Goal: Task Accomplishment & Management: Manage account settings

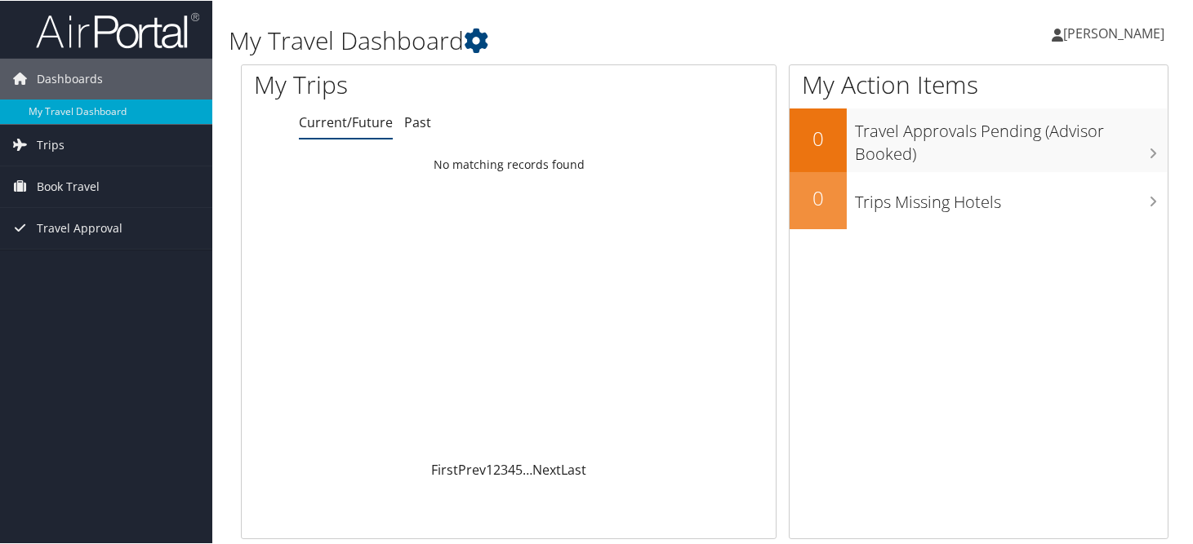
click at [316, 113] on link "Current/Future" at bounding box center [346, 122] width 94 height 18
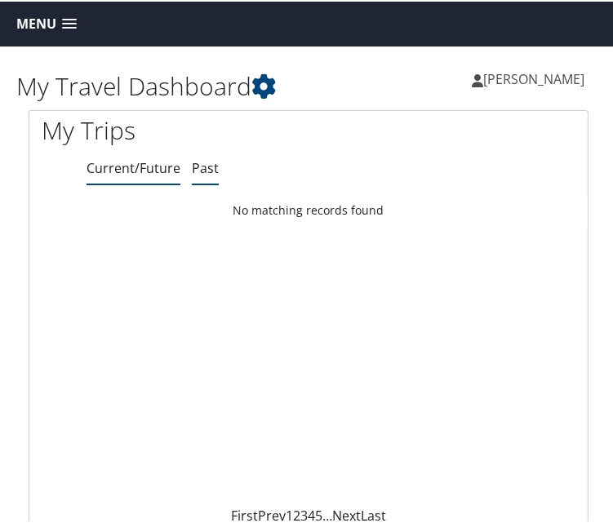
click at [192, 158] on link "Past" at bounding box center [205, 167] width 27 height 18
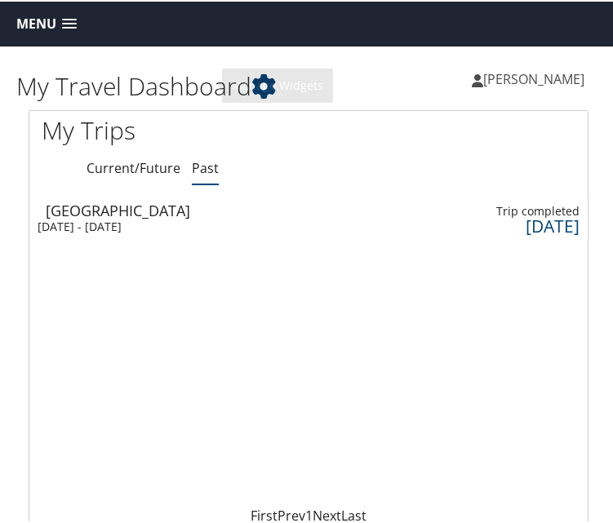
click at [251, 78] on icon at bounding box center [263, 85] width 24 height 24
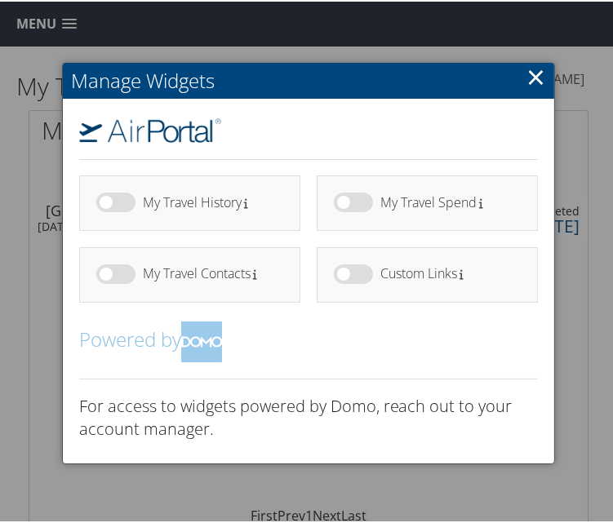
click at [197, 265] on h4 "My Travel Contacts" at bounding box center [207, 272] width 128 height 14
click at [535, 72] on link "×" at bounding box center [535, 75] width 19 height 33
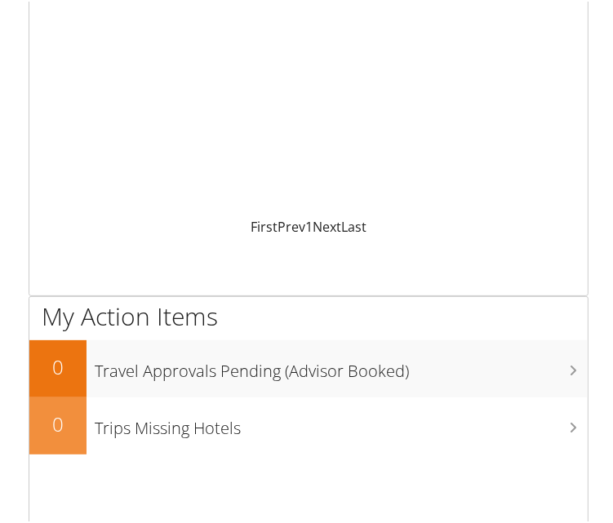
scroll to position [327, 0]
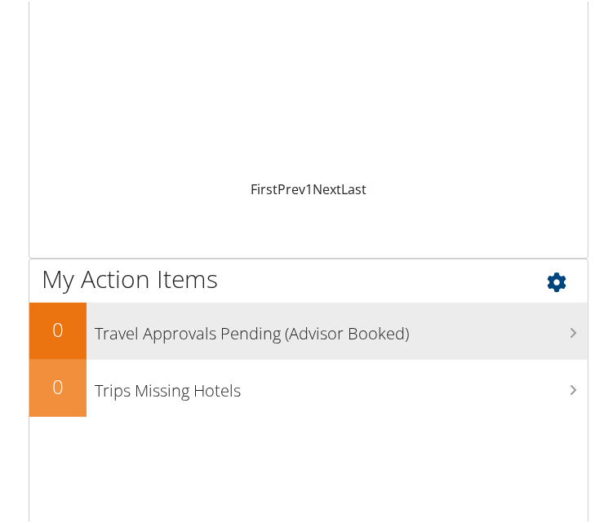
click at [182, 314] on h3 "Travel Approvals Pending (Advisor Booked)" at bounding box center [341, 328] width 493 height 31
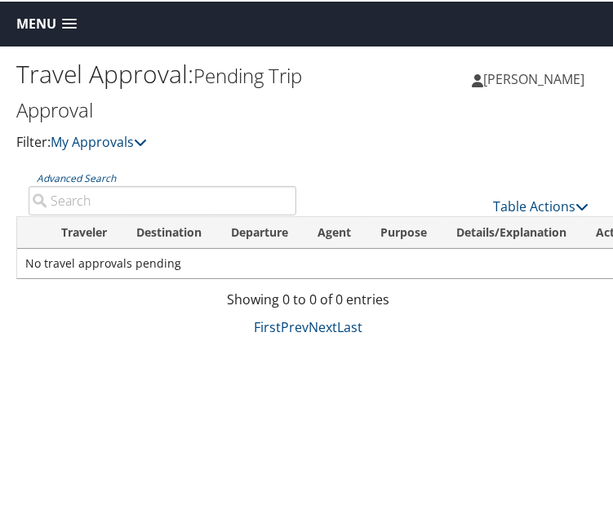
click at [589, 173] on div "Table Actions" at bounding box center [455, 191] width 292 height 47
click at [583, 198] on icon at bounding box center [581, 204] width 13 height 13
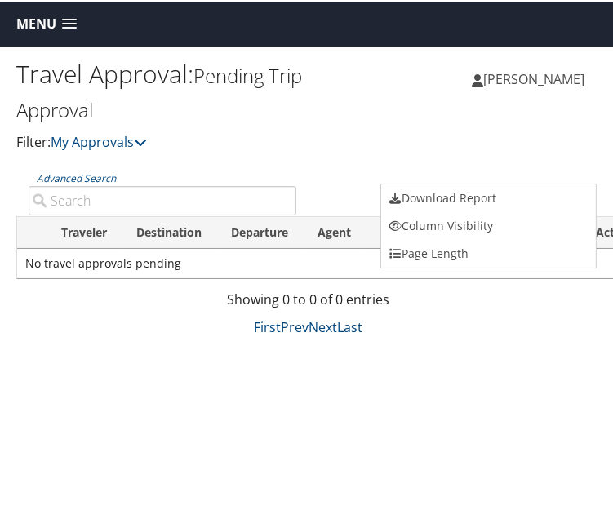
click at [188, 136] on div at bounding box center [308, 261] width 617 height 523
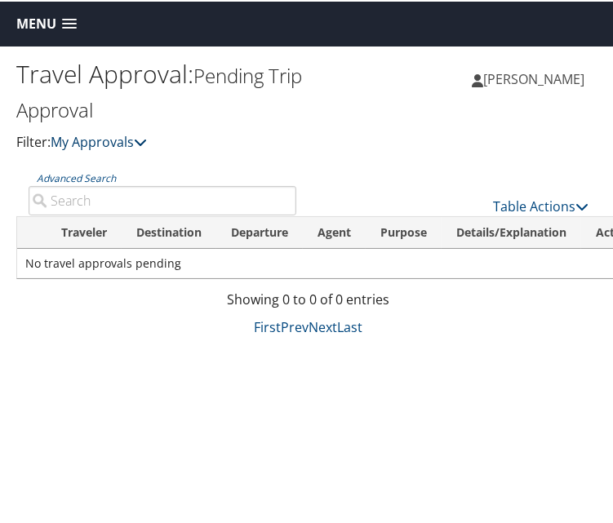
click at [134, 134] on icon at bounding box center [140, 140] width 13 height 13
click at [109, 170] on link "Advanced Search" at bounding box center [76, 177] width 79 height 14
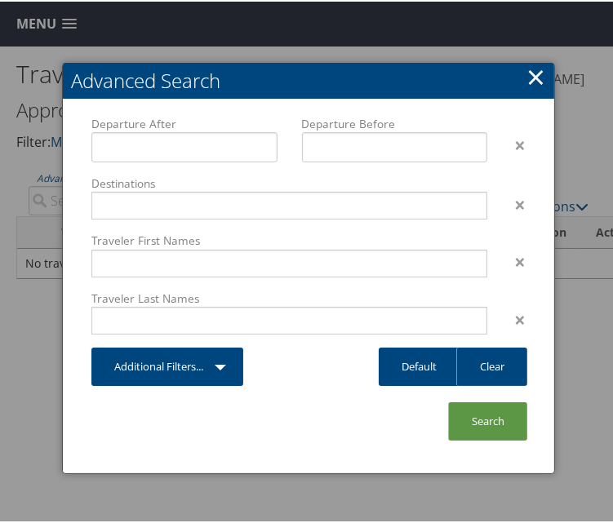
click at [535, 74] on link "×" at bounding box center [535, 75] width 19 height 33
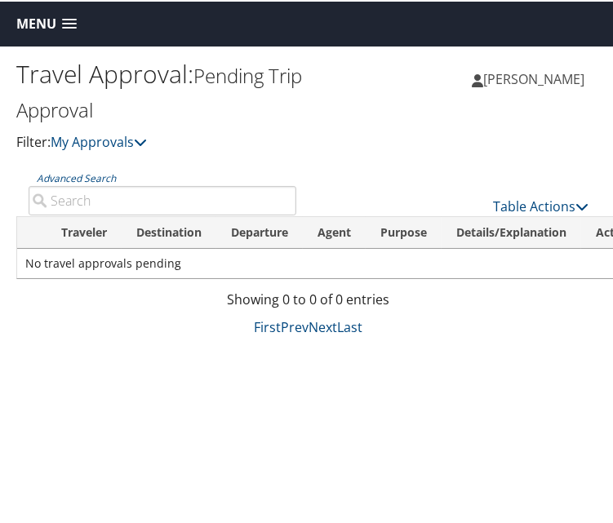
click at [82, 215] on th "Traveler" at bounding box center [84, 231] width 75 height 32
click at [165, 215] on th "Destination" at bounding box center [169, 231] width 95 height 32
click at [242, 215] on th "Departure" at bounding box center [259, 231] width 87 height 32
click at [319, 215] on th "Agent" at bounding box center [334, 231] width 63 height 32
click at [581, 215] on th "Actions" at bounding box center [617, 231] width 72 height 32
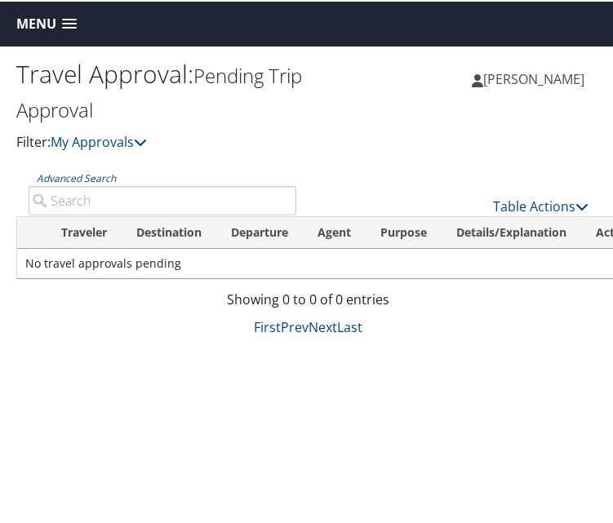
click at [487, 75] on span "[PERSON_NAME]" at bounding box center [533, 78] width 101 height 18
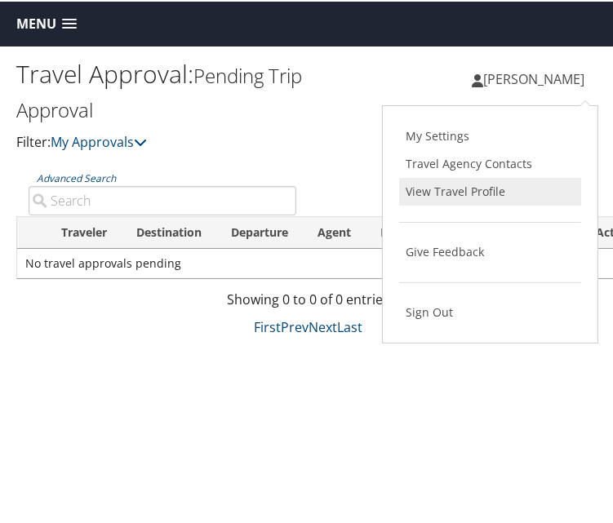
click at [464, 176] on link "View Travel Profile" at bounding box center [490, 190] width 182 height 28
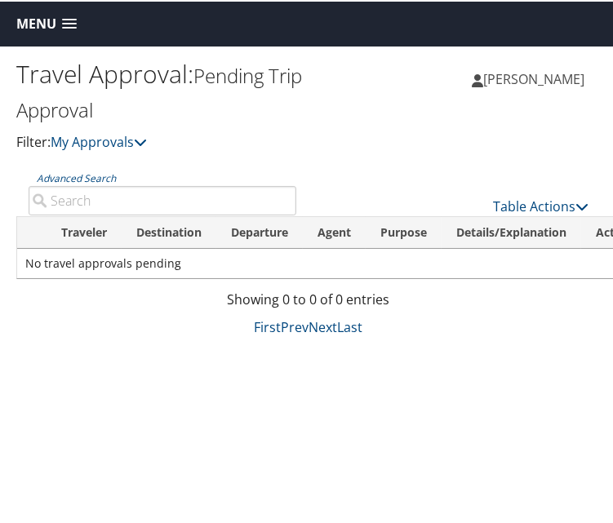
click at [200, 67] on small "Pending Trip Approval" at bounding box center [159, 90] width 286 height 61
click at [60, 91] on small "Pending Trip Approval" at bounding box center [159, 90] width 286 height 61
click at [96, 131] on link "My Approvals" at bounding box center [99, 140] width 96 height 18
click at [223, 67] on small "Pending Trip Approval" at bounding box center [159, 90] width 286 height 61
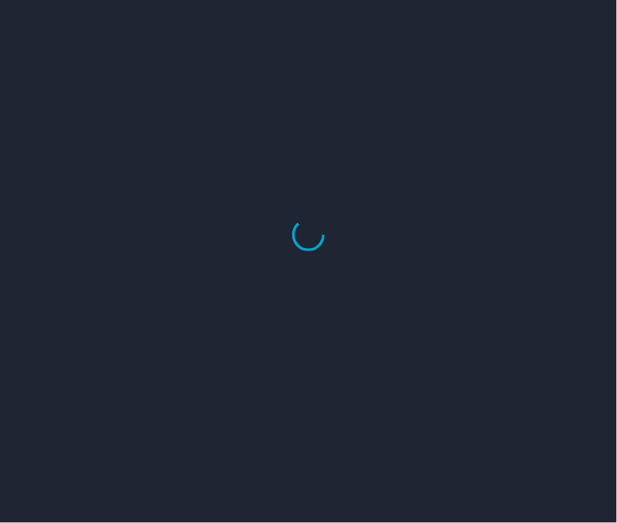
select select "US"
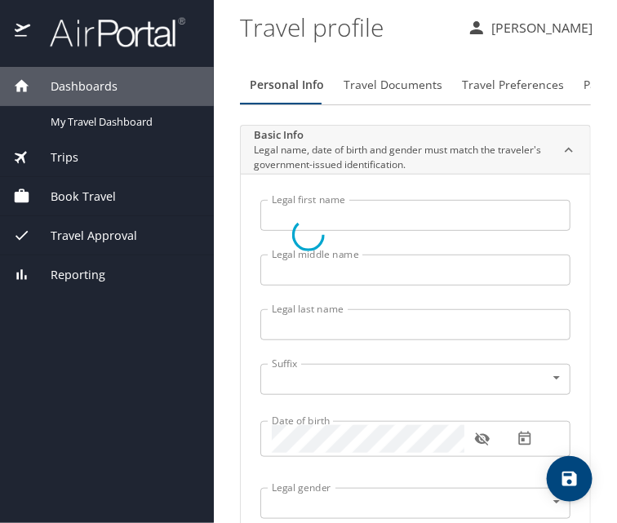
type input "[PERSON_NAME]"
type input "DeLavalladeFleury"
type input "[DEMOGRAPHIC_DATA]"
type input "[PERSON_NAME]"
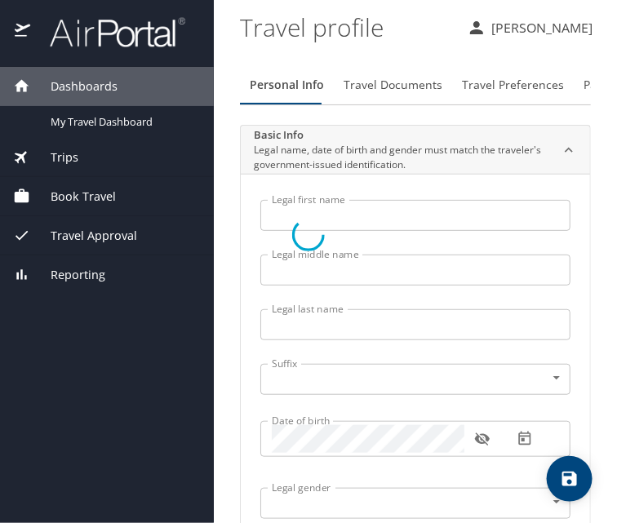
type input "[PHONE_NUMBER]"
select select "US"
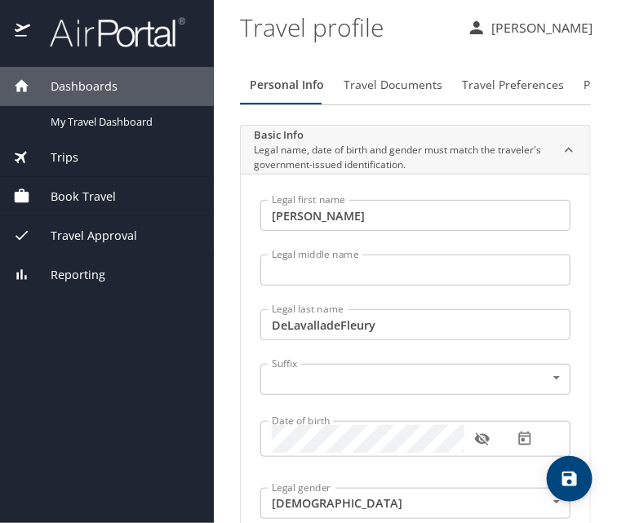
click at [484, 433] on icon "button" at bounding box center [482, 439] width 15 height 13
click at [484, 434] on icon "button" at bounding box center [482, 439] width 15 height 11
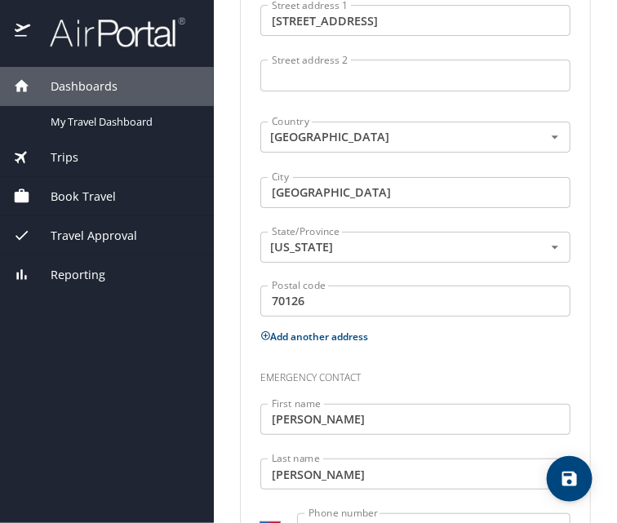
scroll to position [1176, 0]
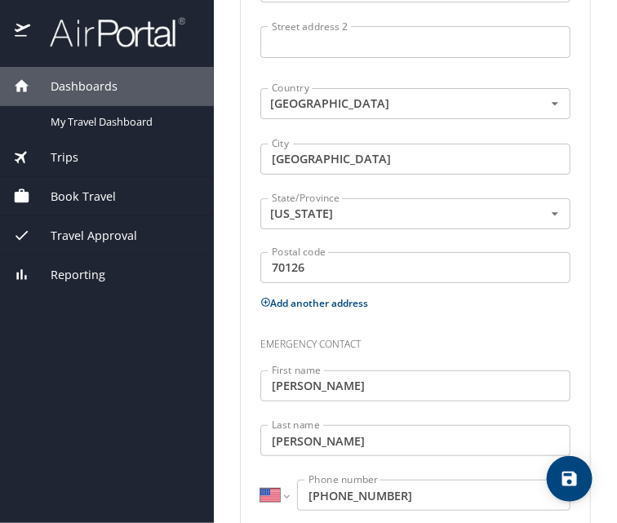
click at [179, 355] on div "Dashboards My Travel Dashboard Trips Current / Future Trips Past Trips Trips Mi…" at bounding box center [107, 295] width 214 height 456
click at [164, 200] on div "Book Travel" at bounding box center [107, 196] width 214 height 39
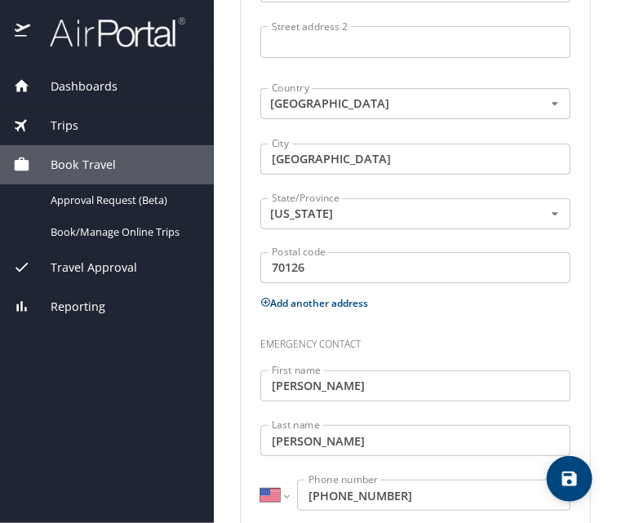
click at [49, 123] on span "Trips" at bounding box center [54, 126] width 48 height 18
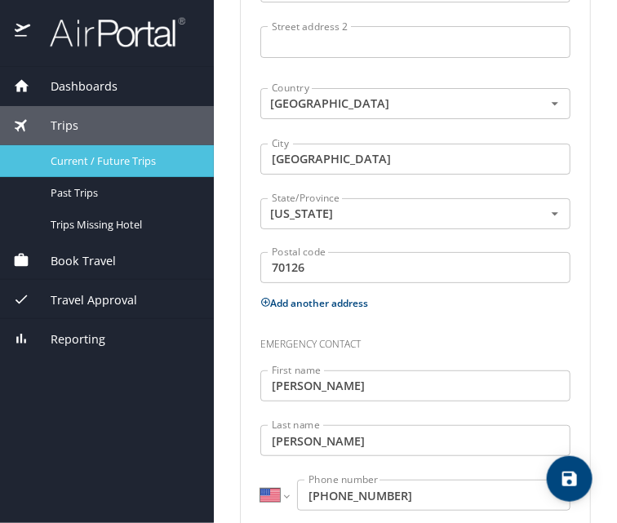
click at [69, 156] on span "Current / Future Trips" at bounding box center [123, 161] width 144 height 16
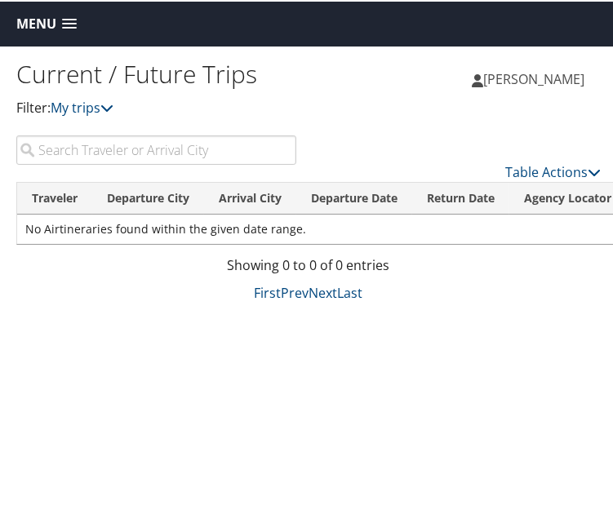
click at [97, 312] on div "Current / Future Trips Filter: My trips Lillie DeLavalladeFleury Lillie DeLaval…" at bounding box center [308, 306] width 617 height 523
click at [50, 181] on th "Traveler" at bounding box center [54, 197] width 75 height 32
click at [140, 181] on th "Departure City" at bounding box center [148, 197] width 112 height 32
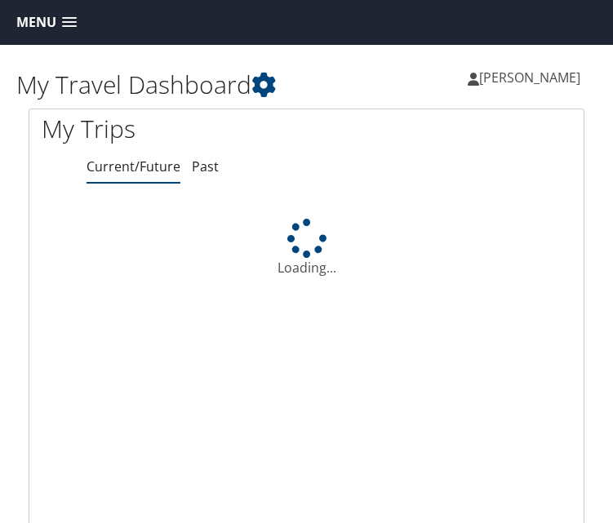
scroll to position [327, 0]
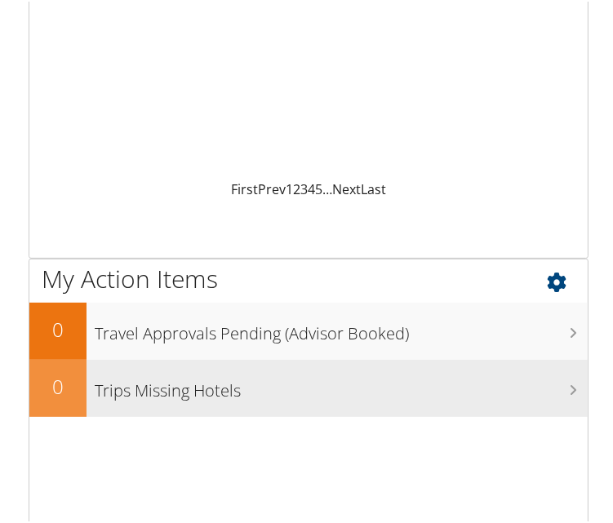
click at [148, 374] on h3 "Trips Missing Hotels" at bounding box center [341, 385] width 493 height 31
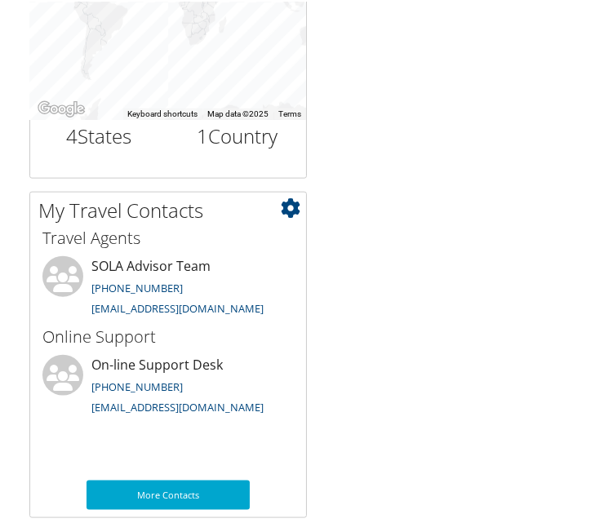
scroll to position [1306, 0]
